Goal: Task Accomplishment & Management: Use online tool/utility

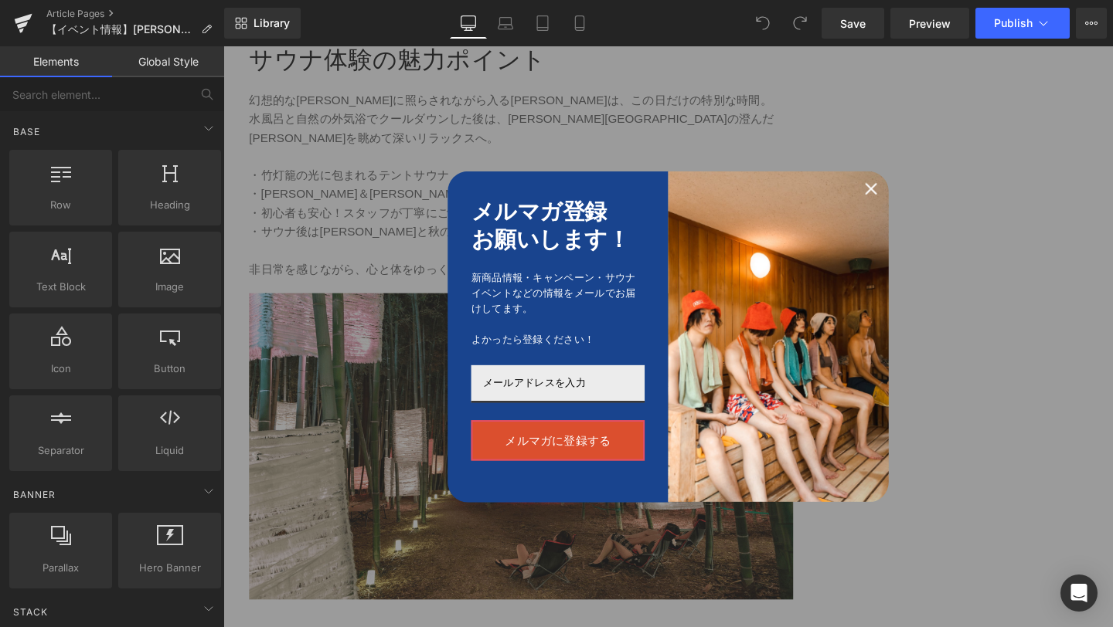
scroll to position [2796, 0]
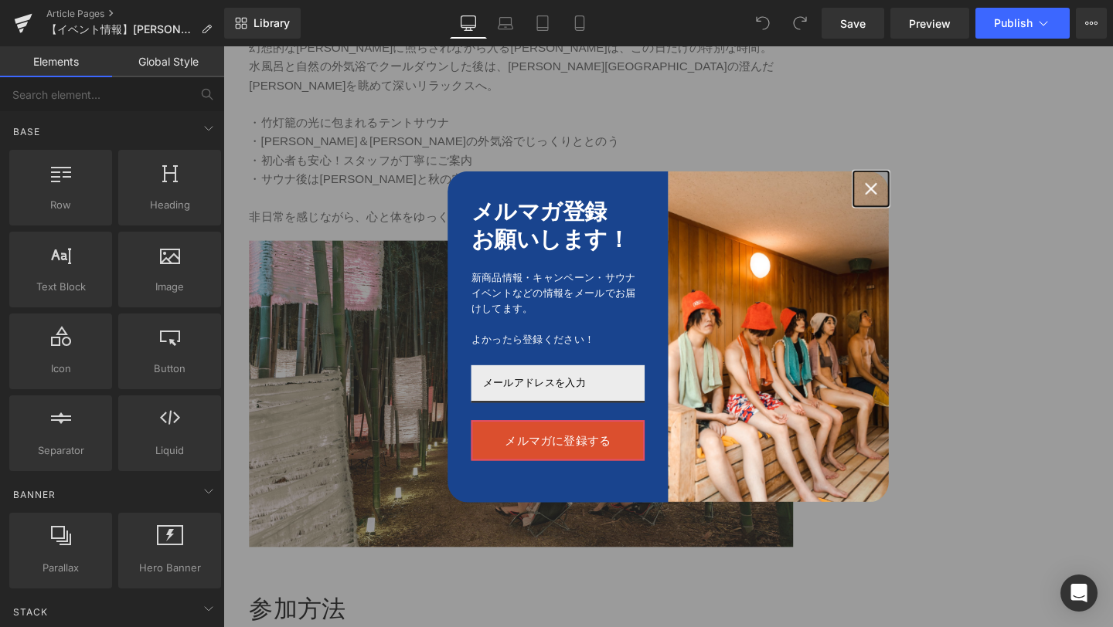
click at [909, 195] on icon "close icon" at bounding box center [904, 196] width 12 height 12
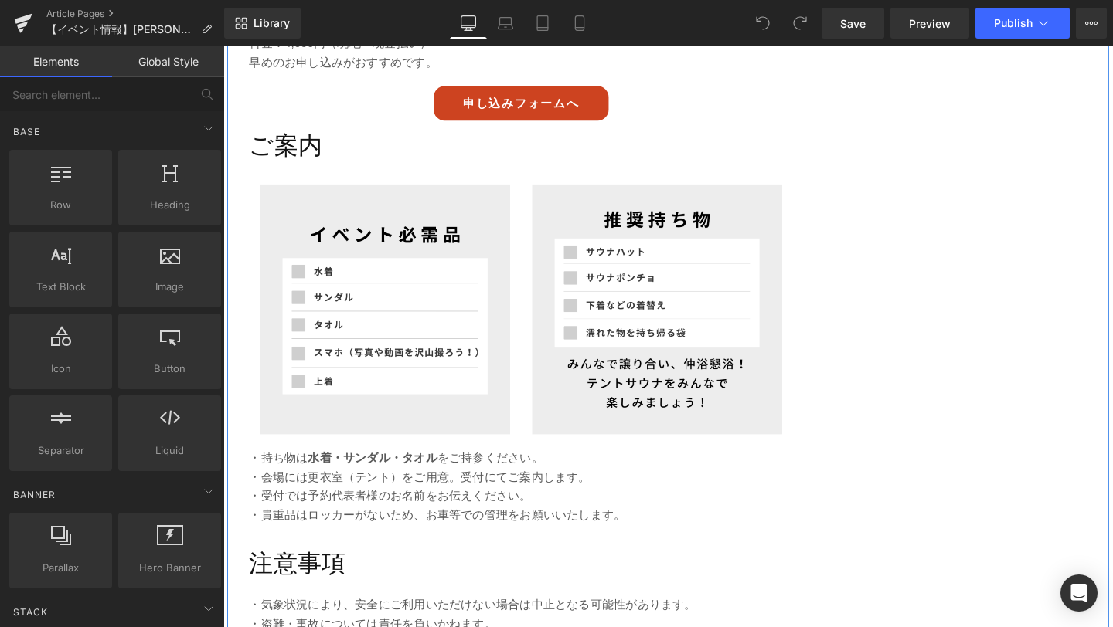
scroll to position [3456, 0]
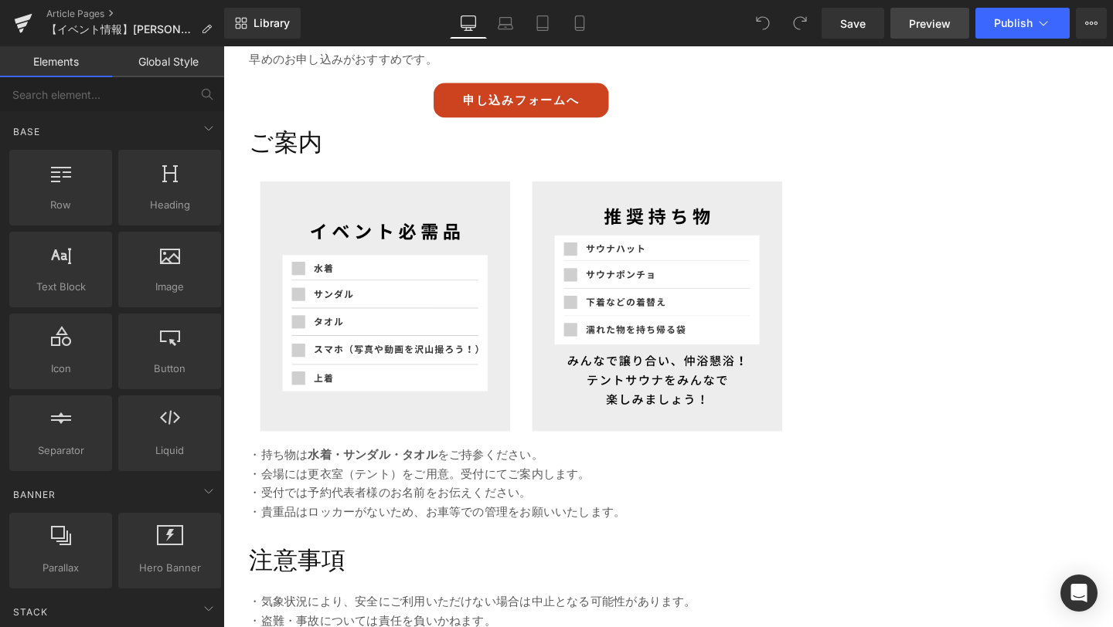
click at [918, 29] on span "Preview" at bounding box center [930, 23] width 42 height 16
click at [1098, 22] on button "View Live Page View with current Template Save Template to Library Schedule Pub…" at bounding box center [1091, 23] width 31 height 31
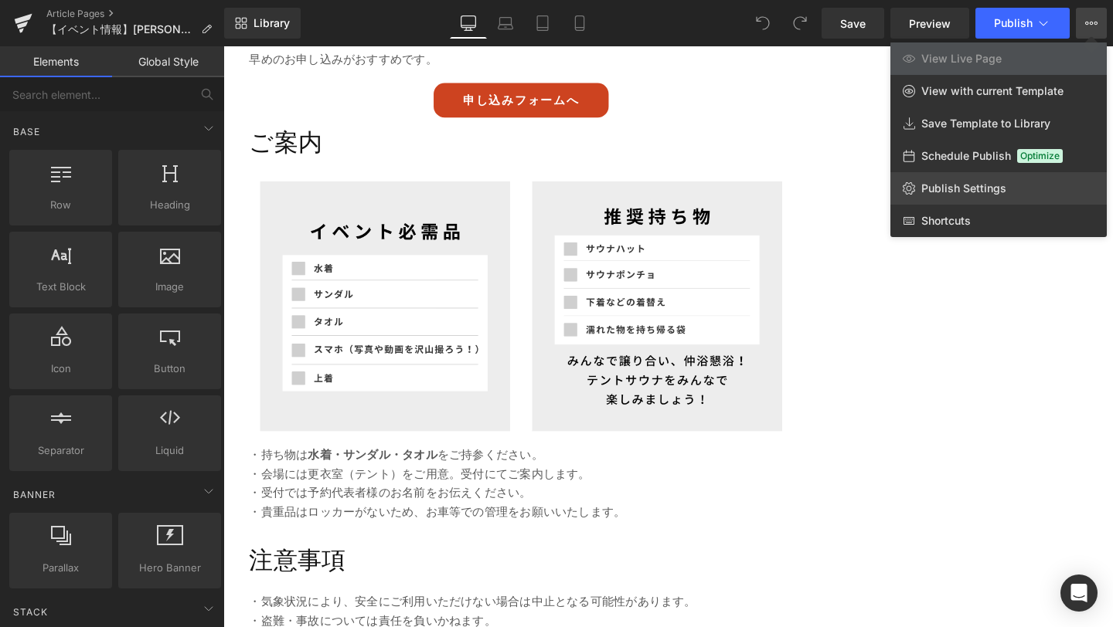
click at [1006, 192] on link "Publish Settings" at bounding box center [998, 188] width 216 height 32
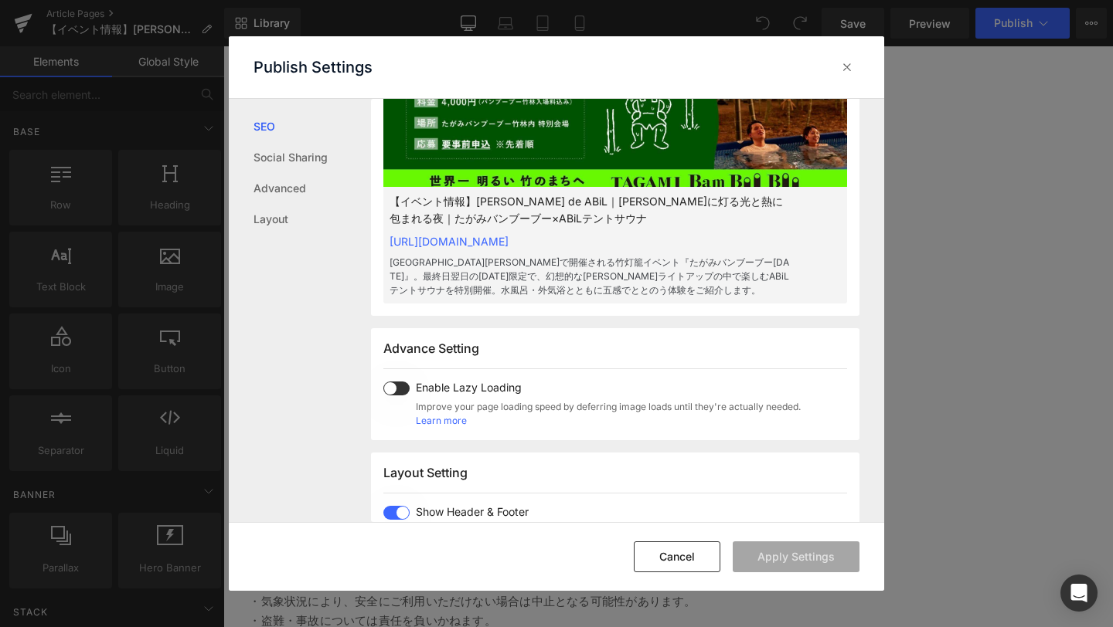
scroll to position [920, 0]
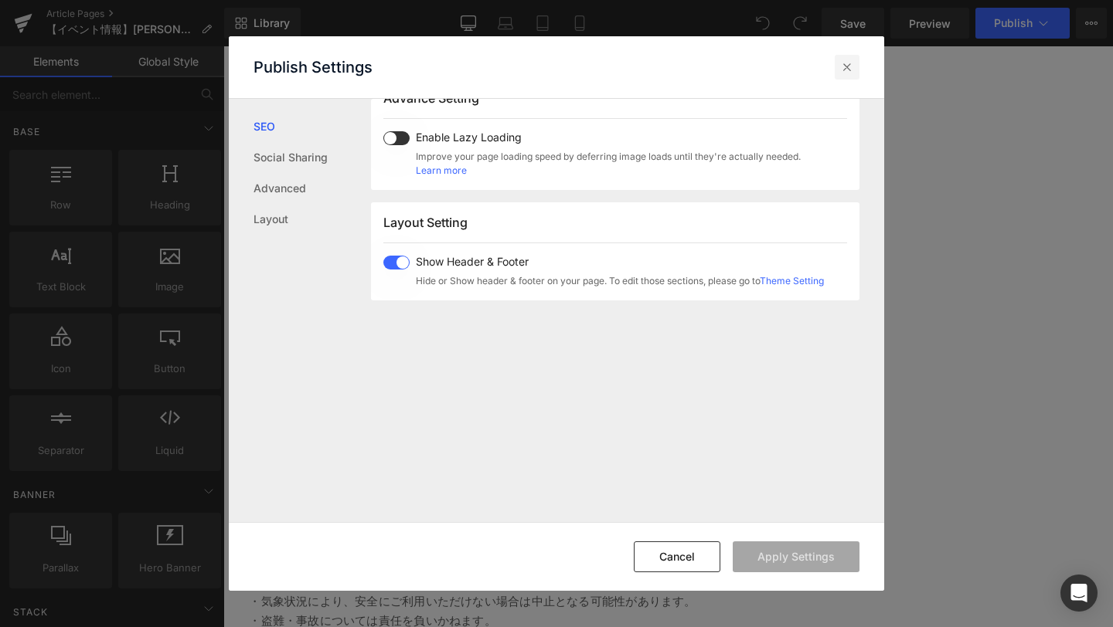
click at [852, 63] on icon at bounding box center [846, 66] width 15 height 15
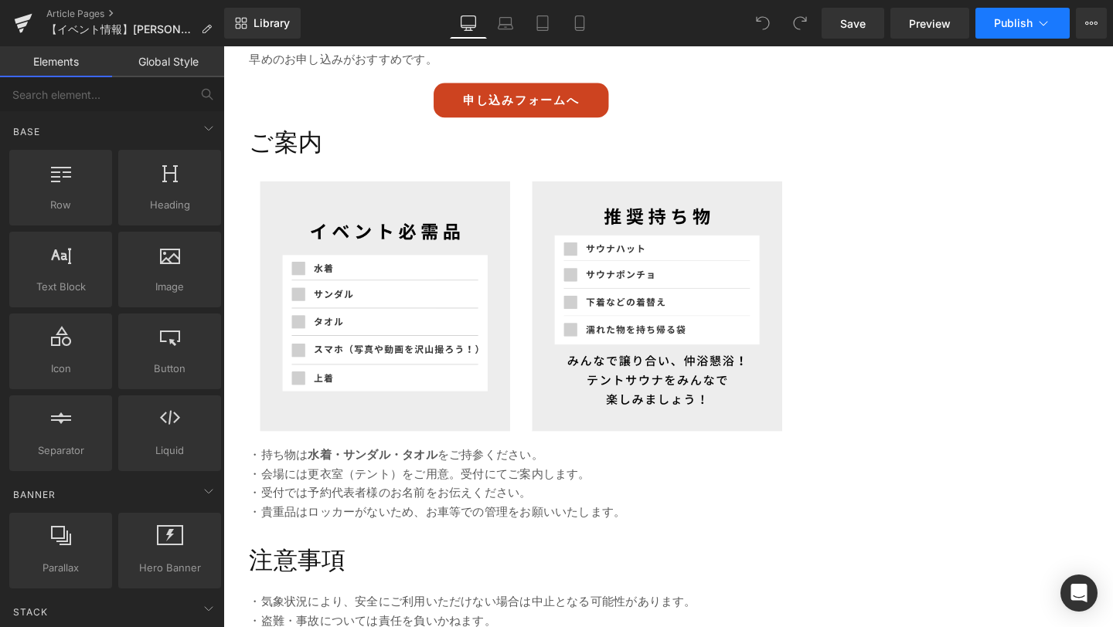
click at [1003, 27] on span "Publish" at bounding box center [1013, 23] width 39 height 12
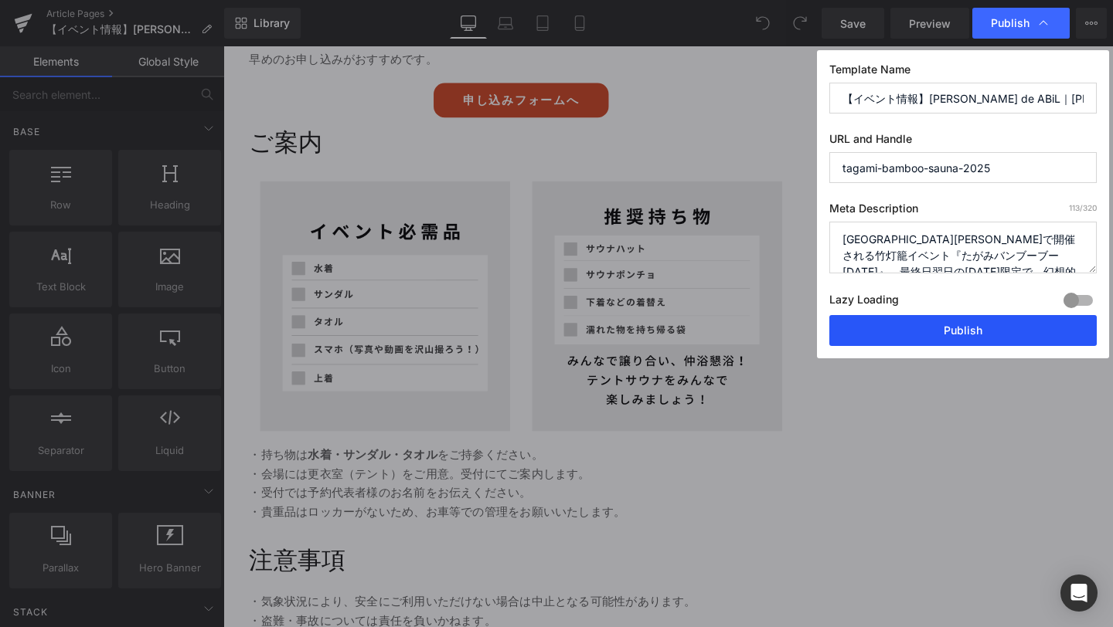
click at [954, 335] on button "Publish" at bounding box center [962, 330] width 267 height 31
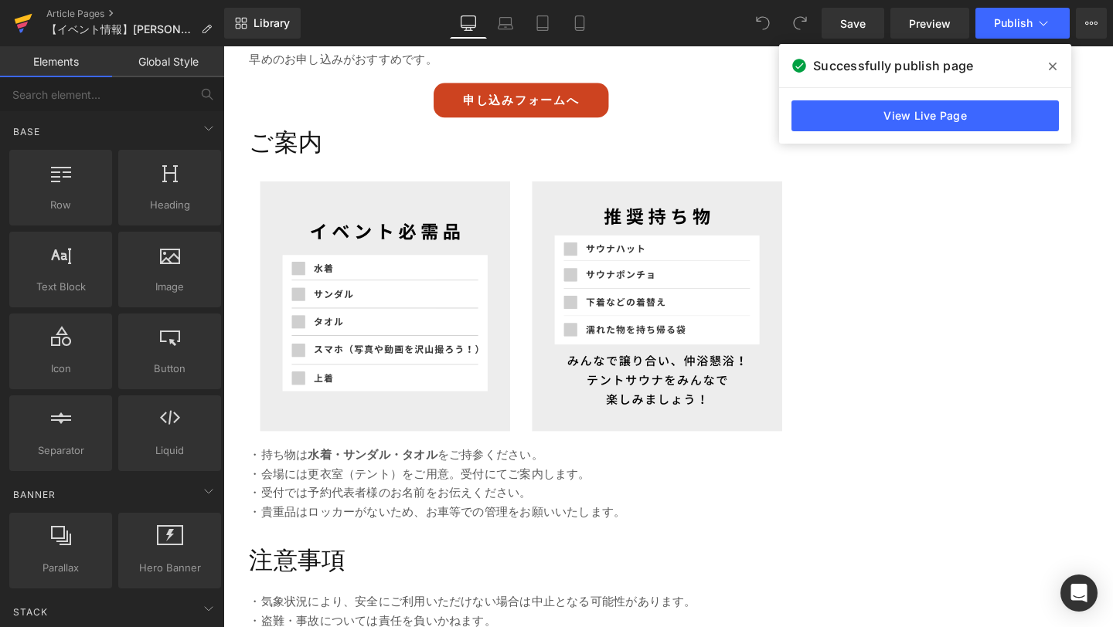
click at [22, 12] on icon at bounding box center [23, 23] width 19 height 39
